Goal: Task Accomplishment & Management: Manage account settings

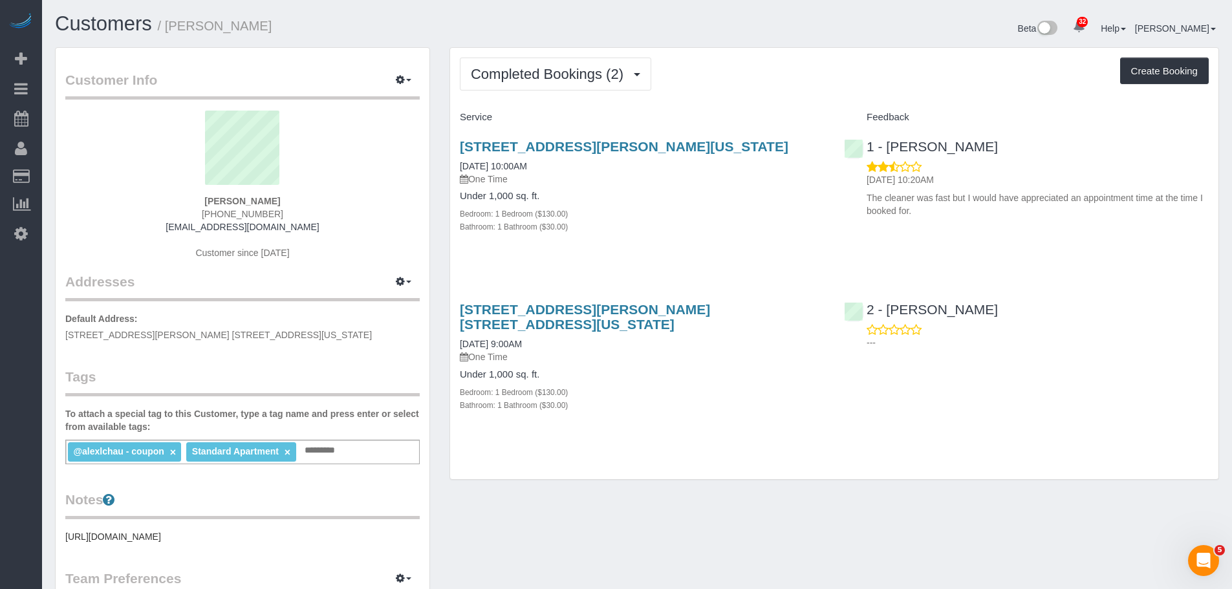
drag, startPoint x: 929, startPoint y: 200, endPoint x: 992, endPoint y: 222, distance: 66.9
click at [992, 222] on div "1 - [PERSON_NAME] [DATE] 10:20AM The cleaner was fast but I would have apprecia…" at bounding box center [1026, 175] width 384 height 95
click at [781, 223] on div "Bathroom: 1 Bathroom ($30.00)" at bounding box center [642, 226] width 365 height 13
click at [716, 235] on div "[STREET_ADDRESS][PERSON_NAME][US_STATE] [DATE] 10:00AM One Time Under 1,000 sq.…" at bounding box center [642, 193] width 384 height 131
click at [849, 67] on div "Completed Bookings (2) Completed Bookings (2) Upcoming Bookings (1) Cancelled B…" at bounding box center [834, 74] width 749 height 33
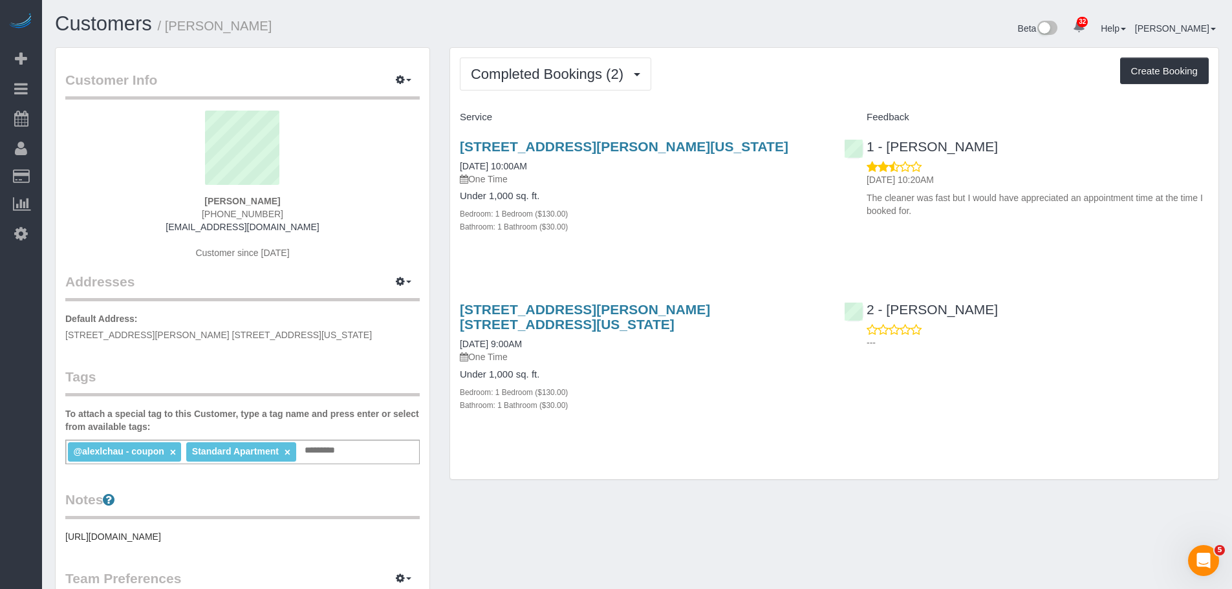
click at [758, 250] on div "[STREET_ADDRESS][PERSON_NAME][US_STATE] [DATE] 10:00AM One Time Under 1,000 sq.…" at bounding box center [642, 193] width 384 height 131
click at [230, 531] on pre "[URL][DOMAIN_NAME]" at bounding box center [242, 536] width 354 height 13
click at [227, 541] on textarea "**********" at bounding box center [242, 596] width 354 height 133
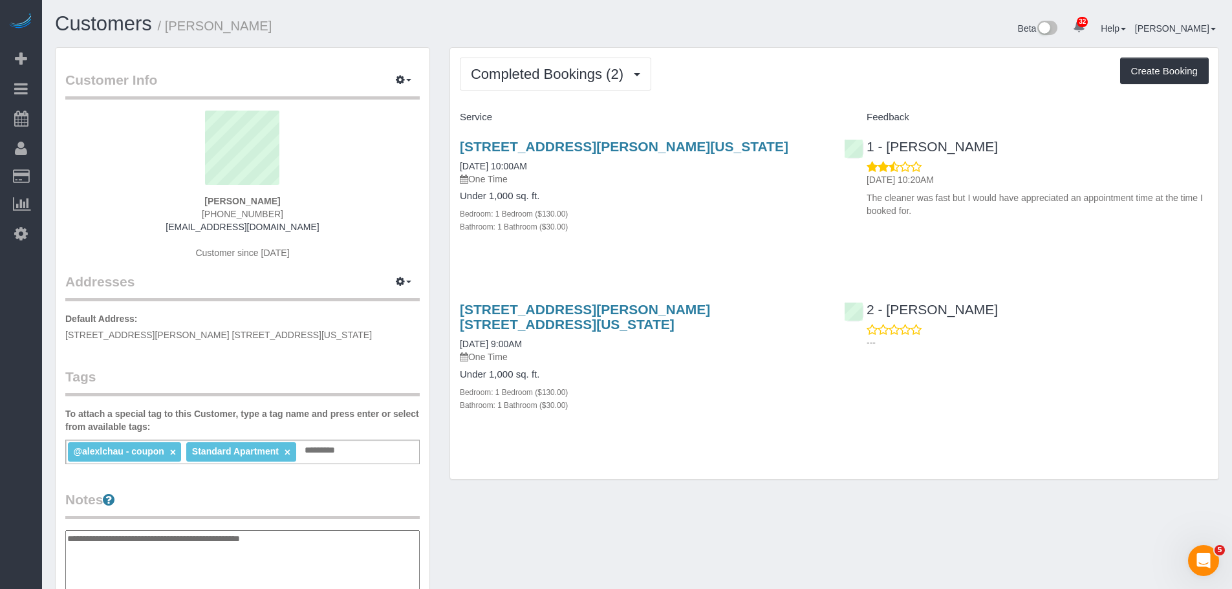
click at [328, 396] on div "Tags To attach a special tag to this Customer, type a tag name and press enter …" at bounding box center [242, 415] width 354 height 97
